Goal: Task Accomplishment & Management: Manage account settings

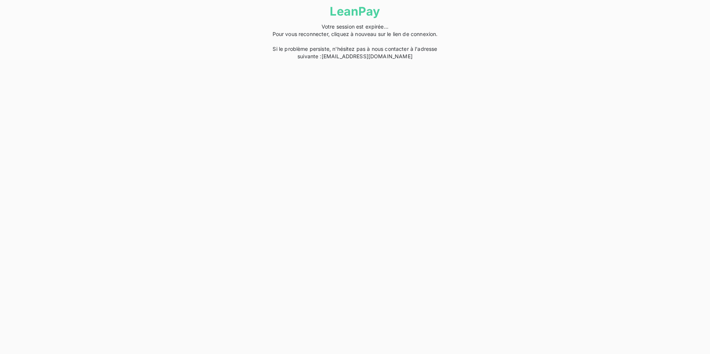
click at [418, 31] on span "Votre session est expirée... Pour vous reconnecter, cliquez à nouveau sur le li…" at bounding box center [354, 41] width 165 height 36
click at [418, 34] on span "Votre session est expirée... Pour vous reconnecter, cliquez à nouveau sur le li…" at bounding box center [354, 41] width 165 height 36
click at [370, 31] on span "Votre session est expirée... Pour vous reconnecter, cliquez à nouveau sur le li…" at bounding box center [354, 41] width 165 height 36
click at [350, 11] on link "LeanPay" at bounding box center [355, 11] width 50 height 14
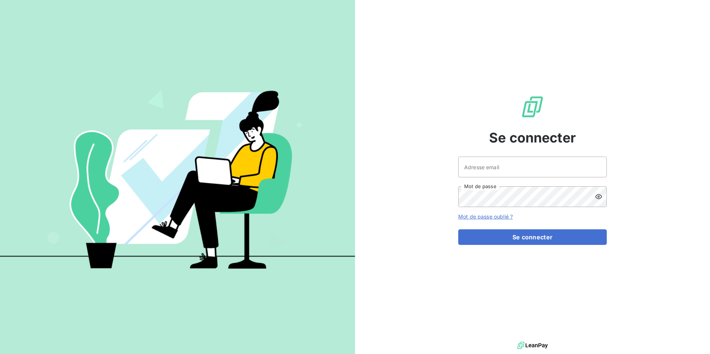
click at [499, 156] on div "Se connecter Adresse email Mot de passe Mot de passe oublié ? Se connecter" at bounding box center [532, 170] width 148 height 340
click at [494, 165] on input "Adresse email" at bounding box center [532, 167] width 148 height 21
type input "sam.charbaut@celine.fr"
